Goal: Book appointment/travel/reservation

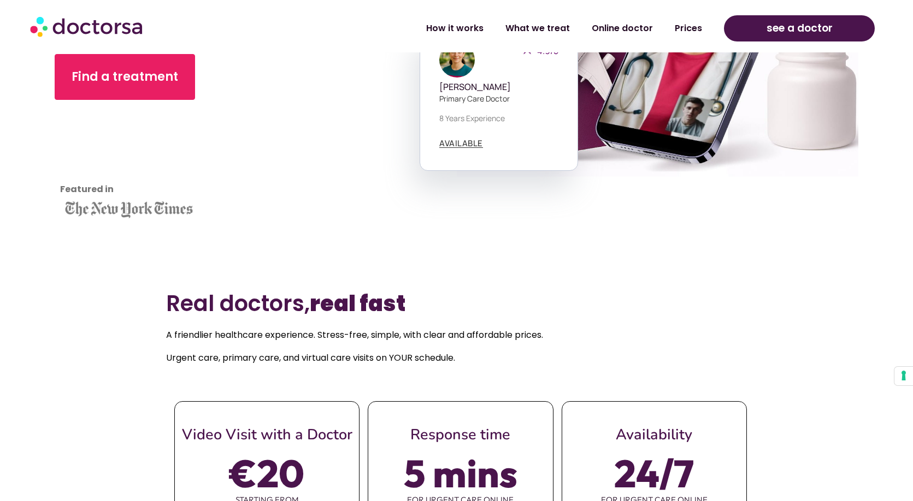
scroll to position [439, 0]
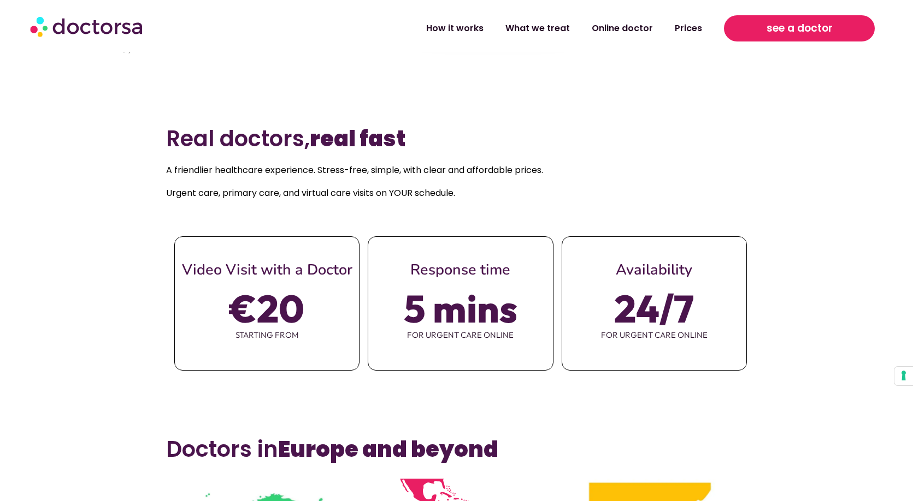
click at [763, 28] on link "see a doctor" at bounding box center [799, 28] width 150 height 26
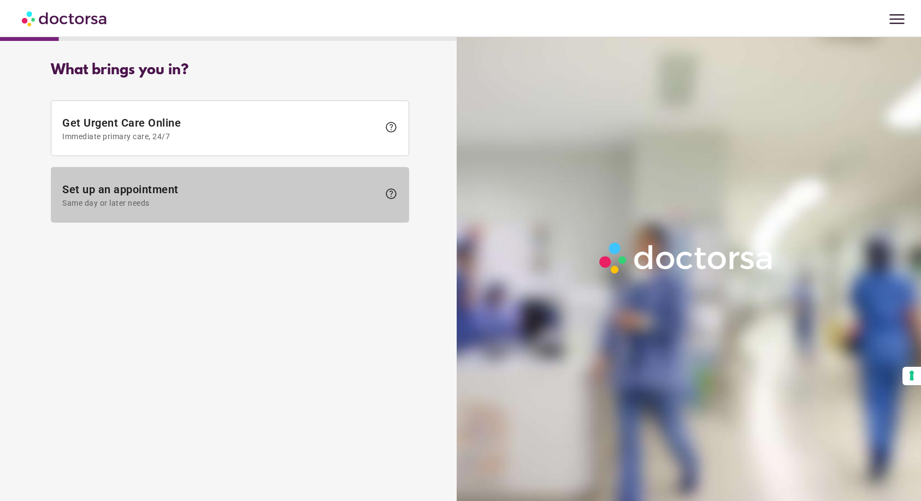
click at [165, 193] on span "Set up an appointment Same day or later needs" at bounding box center [220, 195] width 317 height 25
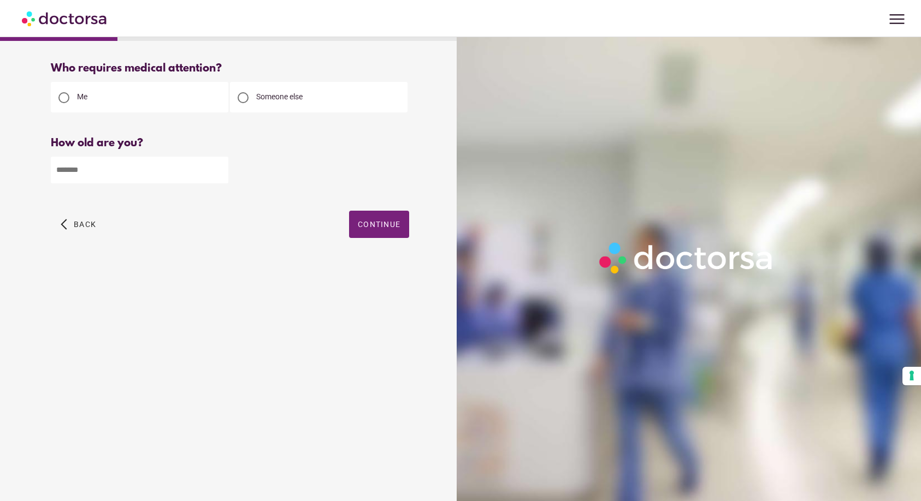
click at [901, 18] on span "menu" at bounding box center [897, 19] width 21 height 21
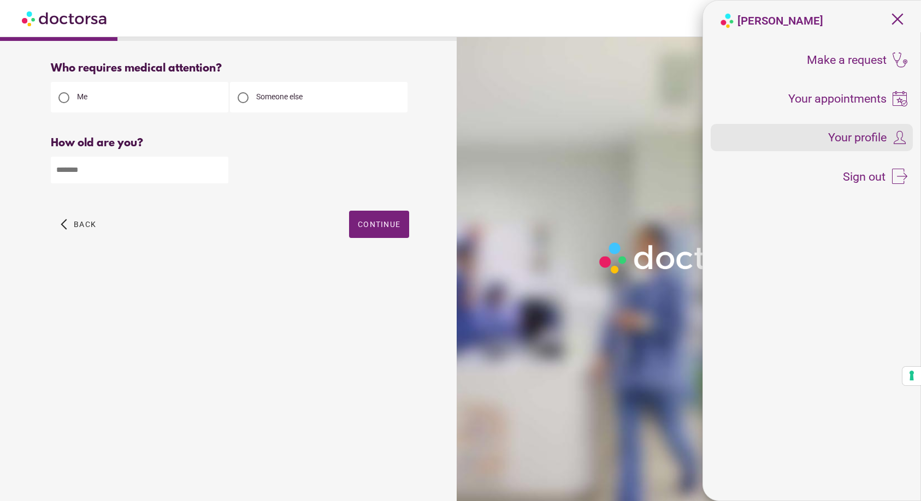
click at [855, 135] on span "Your profile" at bounding box center [857, 138] width 58 height 12
